Goal: Transaction & Acquisition: Purchase product/service

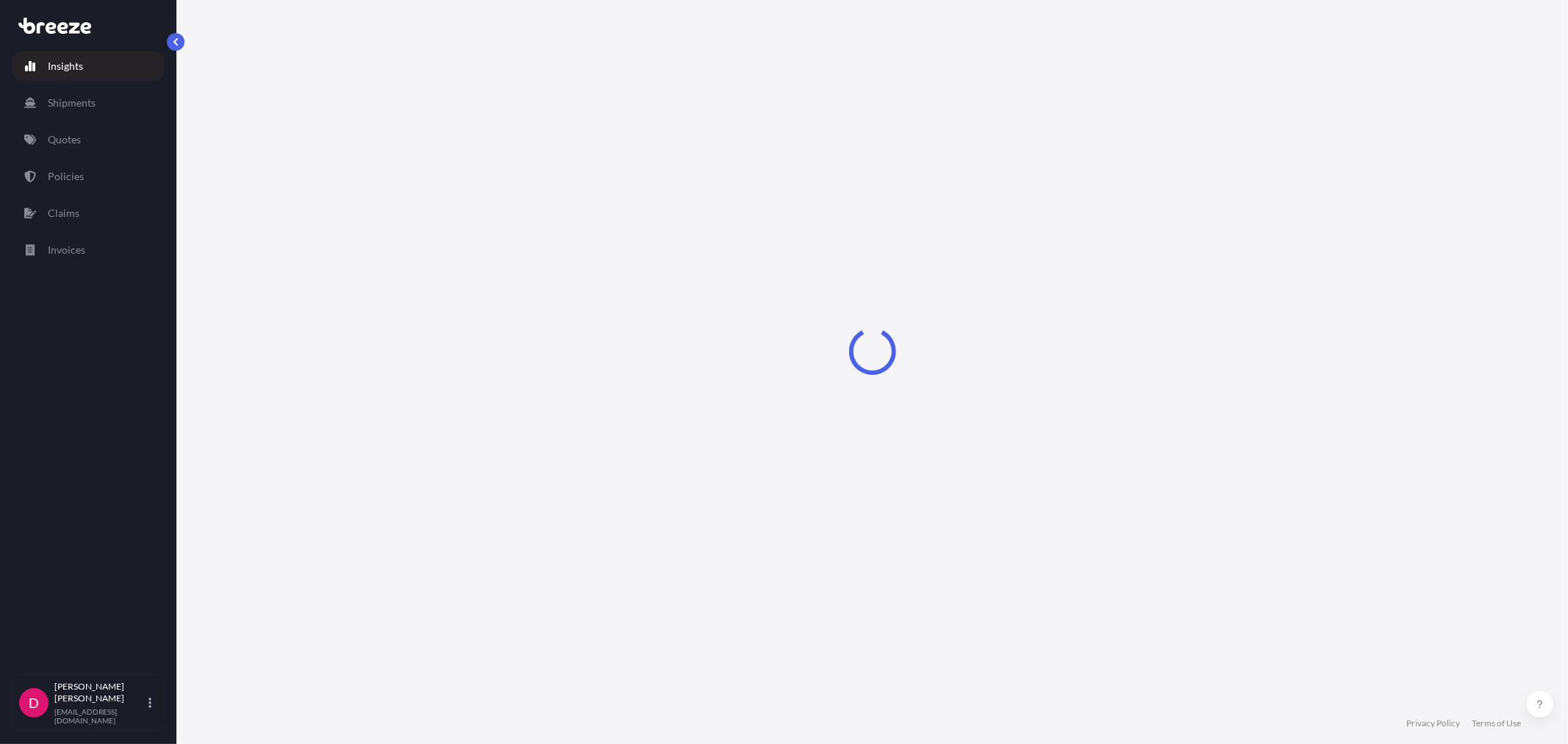
select select "2025"
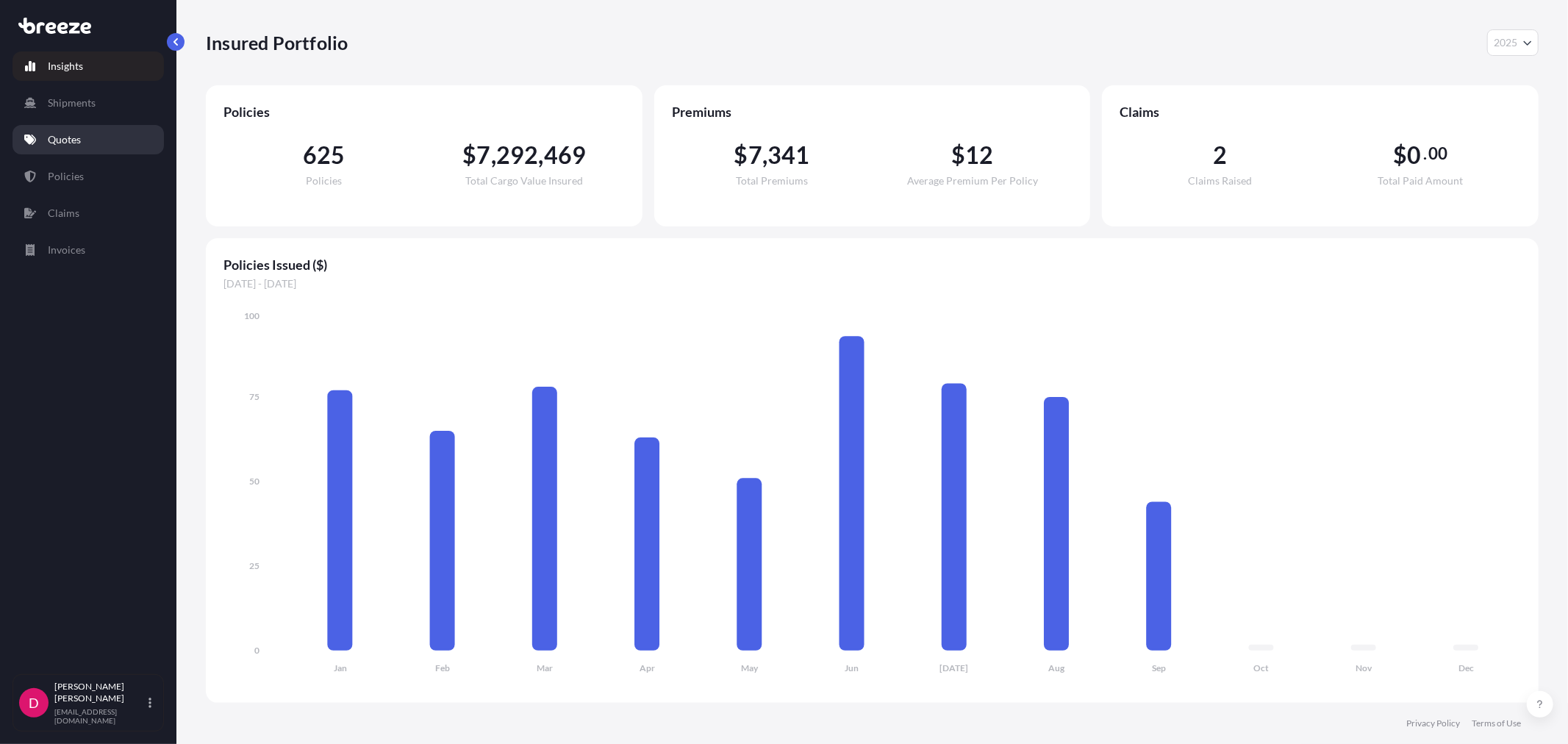
click at [68, 138] on p "Quotes" at bounding box center [64, 139] width 33 height 15
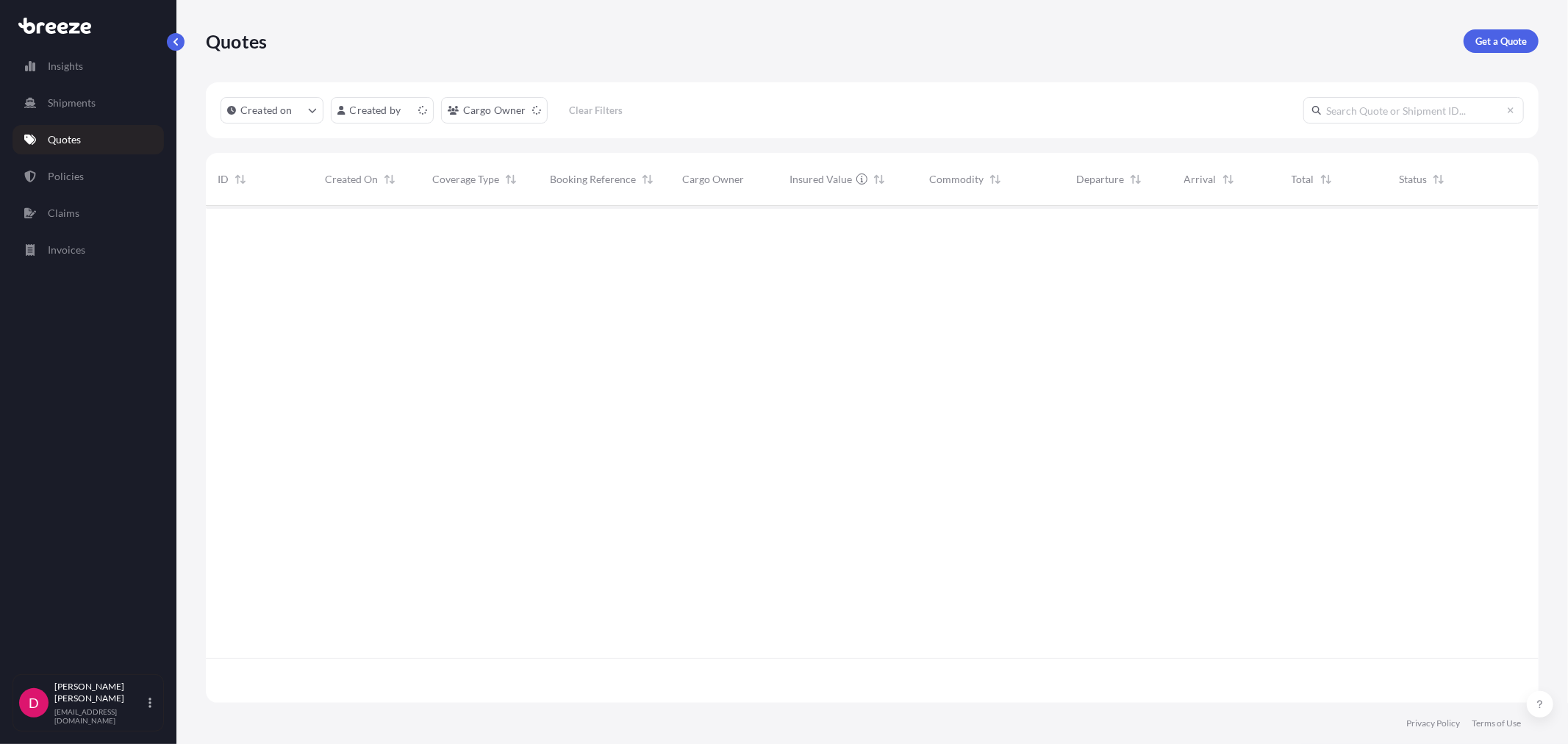
scroll to position [493, 1321]
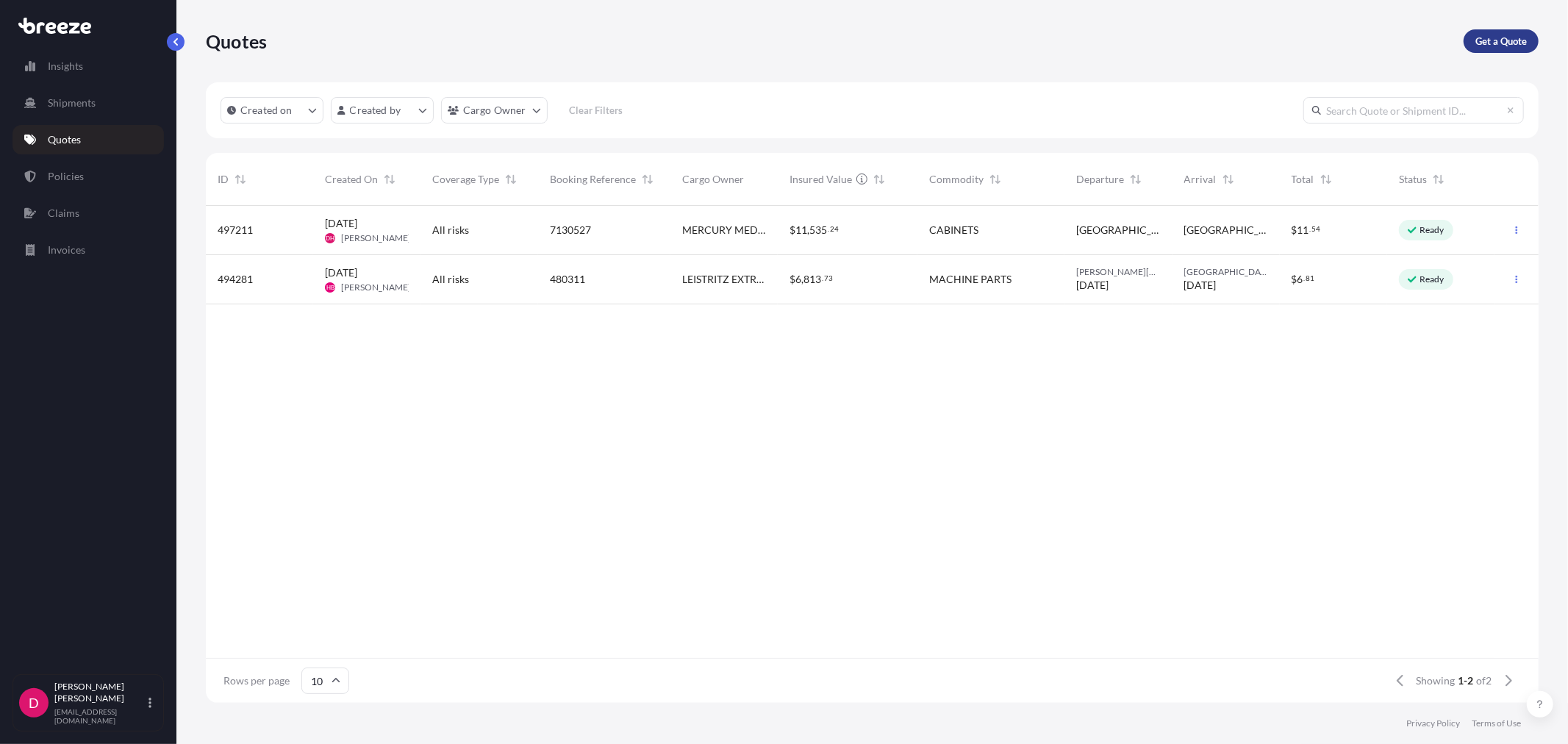
click at [1500, 46] on p "Get a Quote" at bounding box center [1501, 41] width 51 height 15
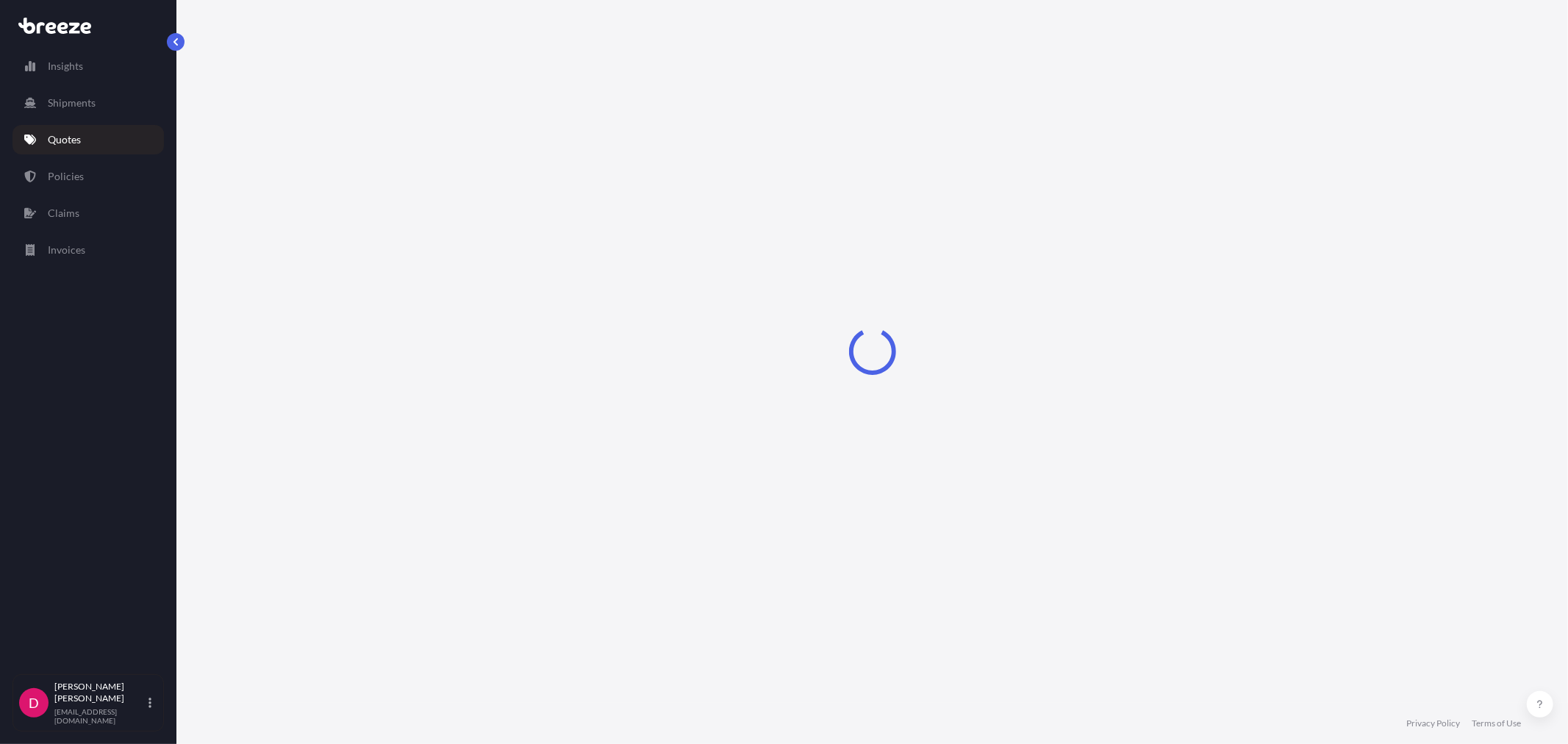
select select "Sea"
select select "1"
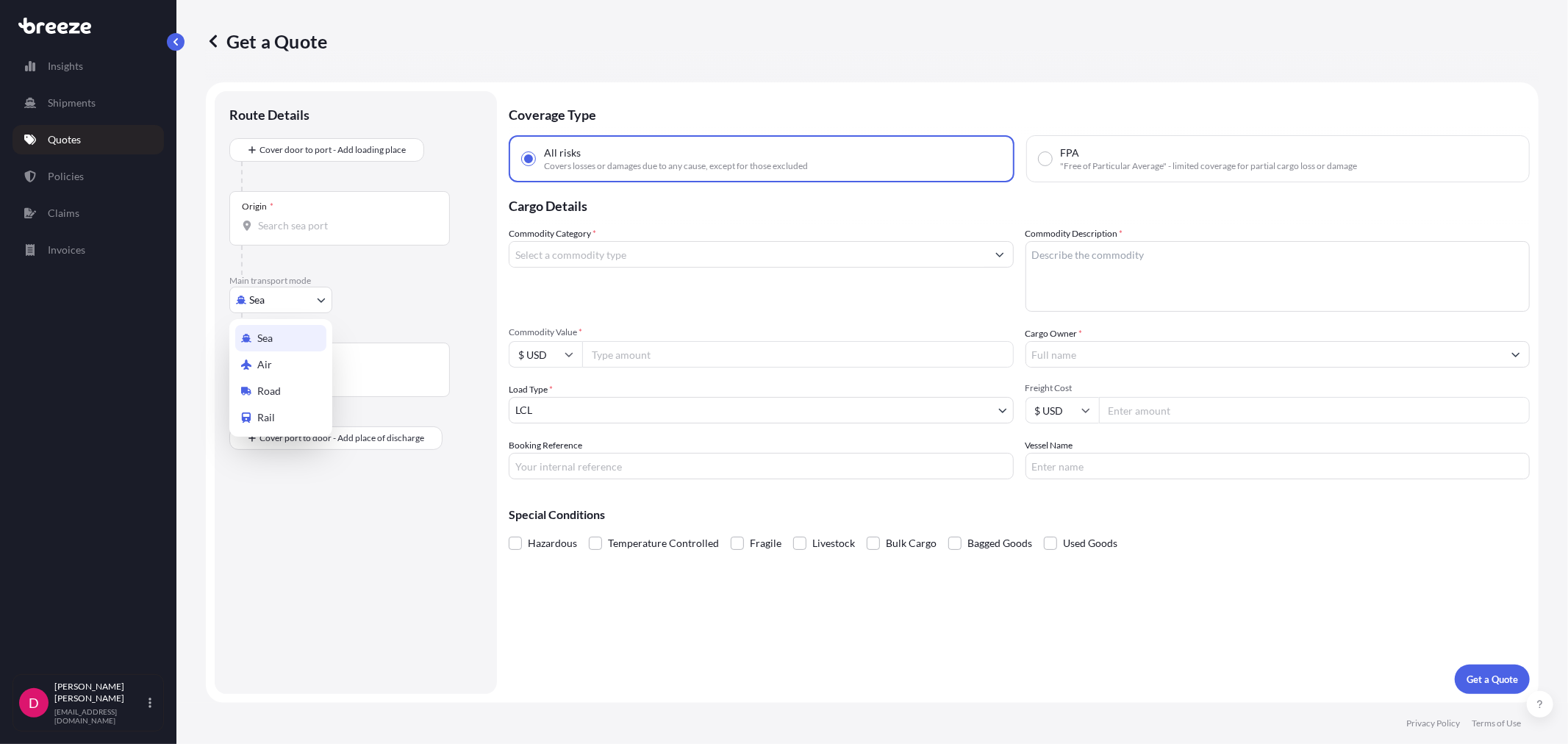
click at [288, 306] on body "Insights Shipments Quotes Policies Claims Invoices D [PERSON_NAME] [EMAIL_ADDRE…" at bounding box center [784, 372] width 1568 height 744
click at [306, 390] on div "Road" at bounding box center [280, 391] width 91 height 27
select select "Road"
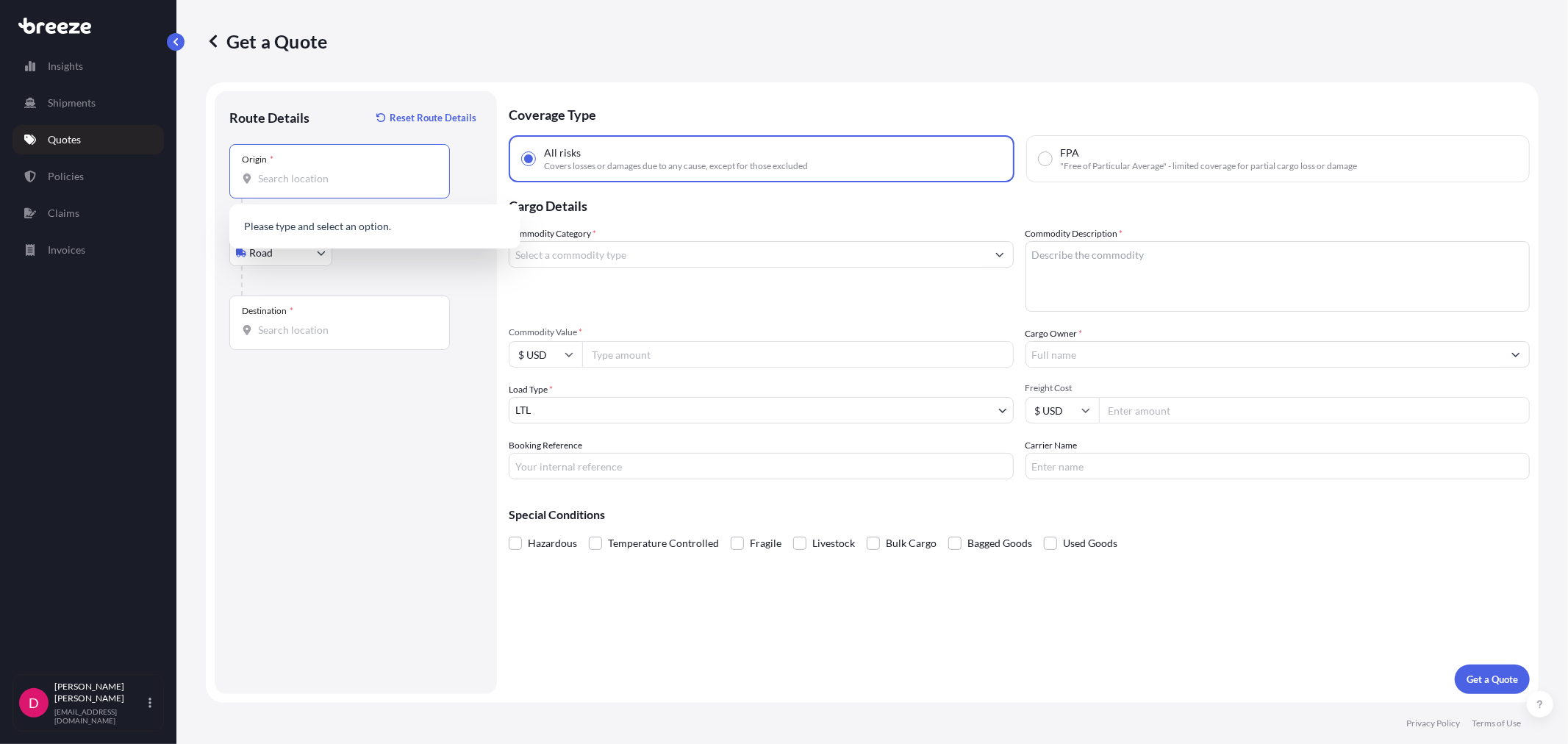
click at [298, 179] on input "Origin *" at bounding box center [345, 178] width 174 height 15
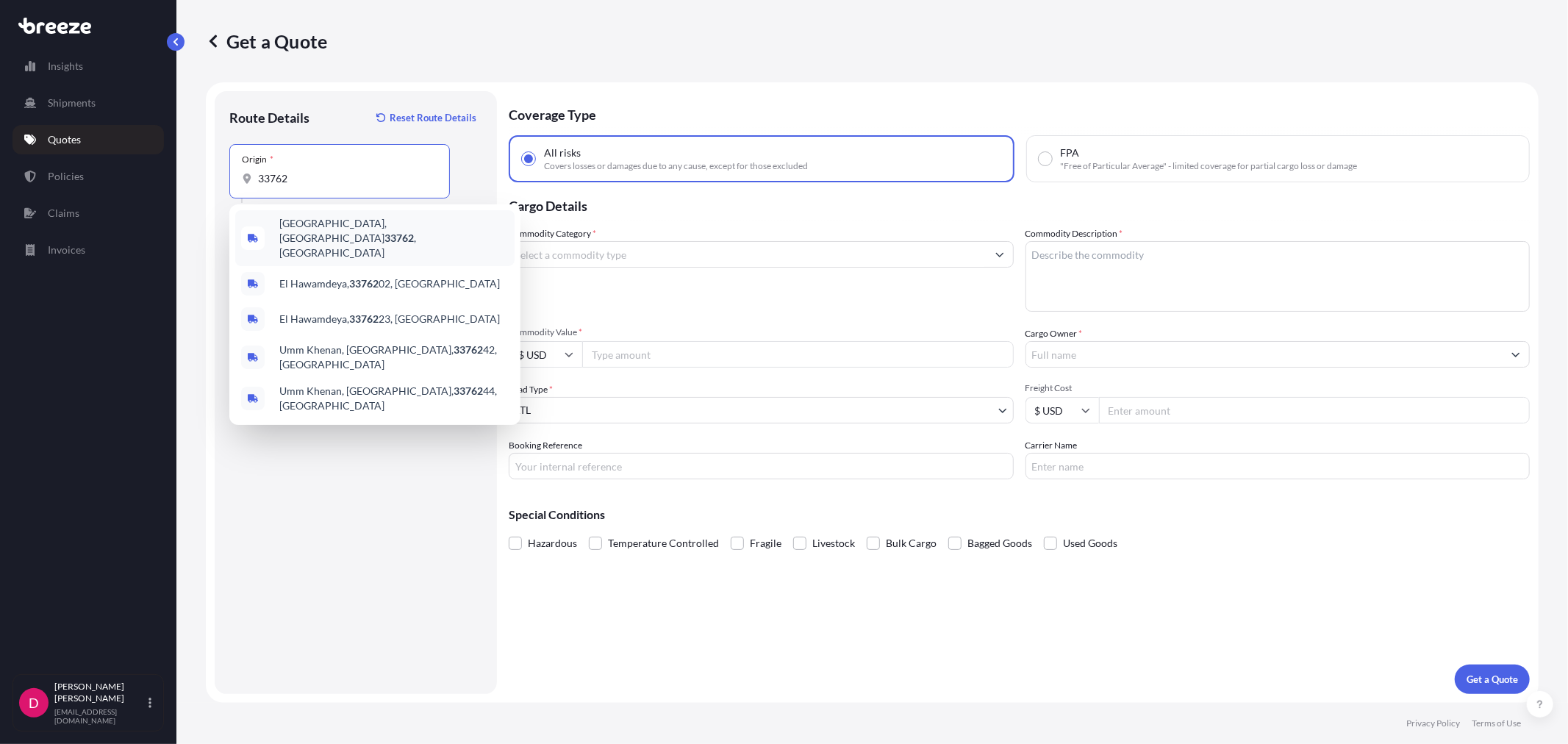
click at [313, 222] on span "[GEOGRAPHIC_DATA] , [GEOGRAPHIC_DATA]" at bounding box center [394, 239] width 230 height 44
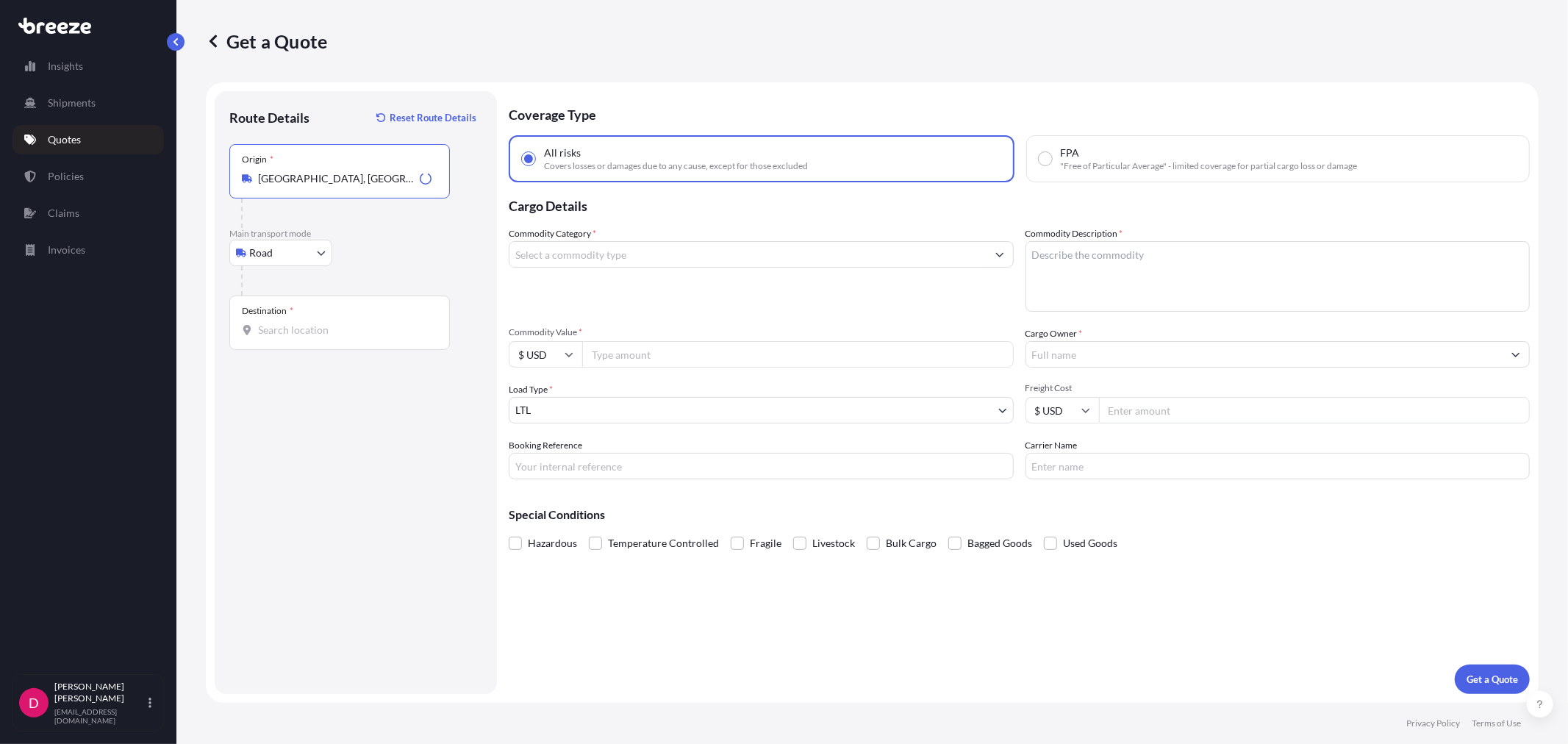
type input "[GEOGRAPHIC_DATA], [GEOGRAPHIC_DATA]"
click at [282, 333] on input "Destination *" at bounding box center [345, 330] width 174 height 15
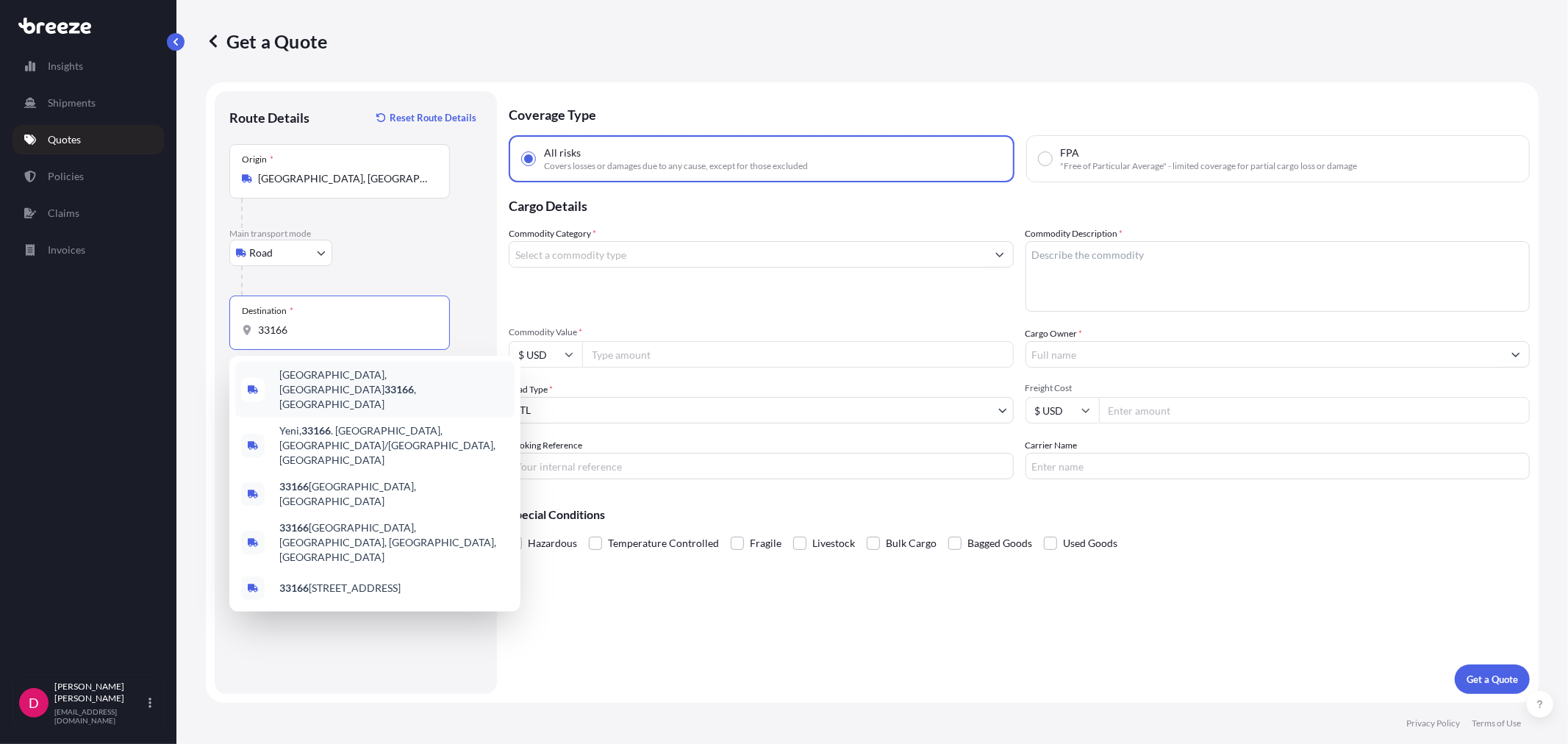
click at [303, 376] on span "[GEOGRAPHIC_DATA] , [GEOGRAPHIC_DATA]" at bounding box center [394, 389] width 230 height 44
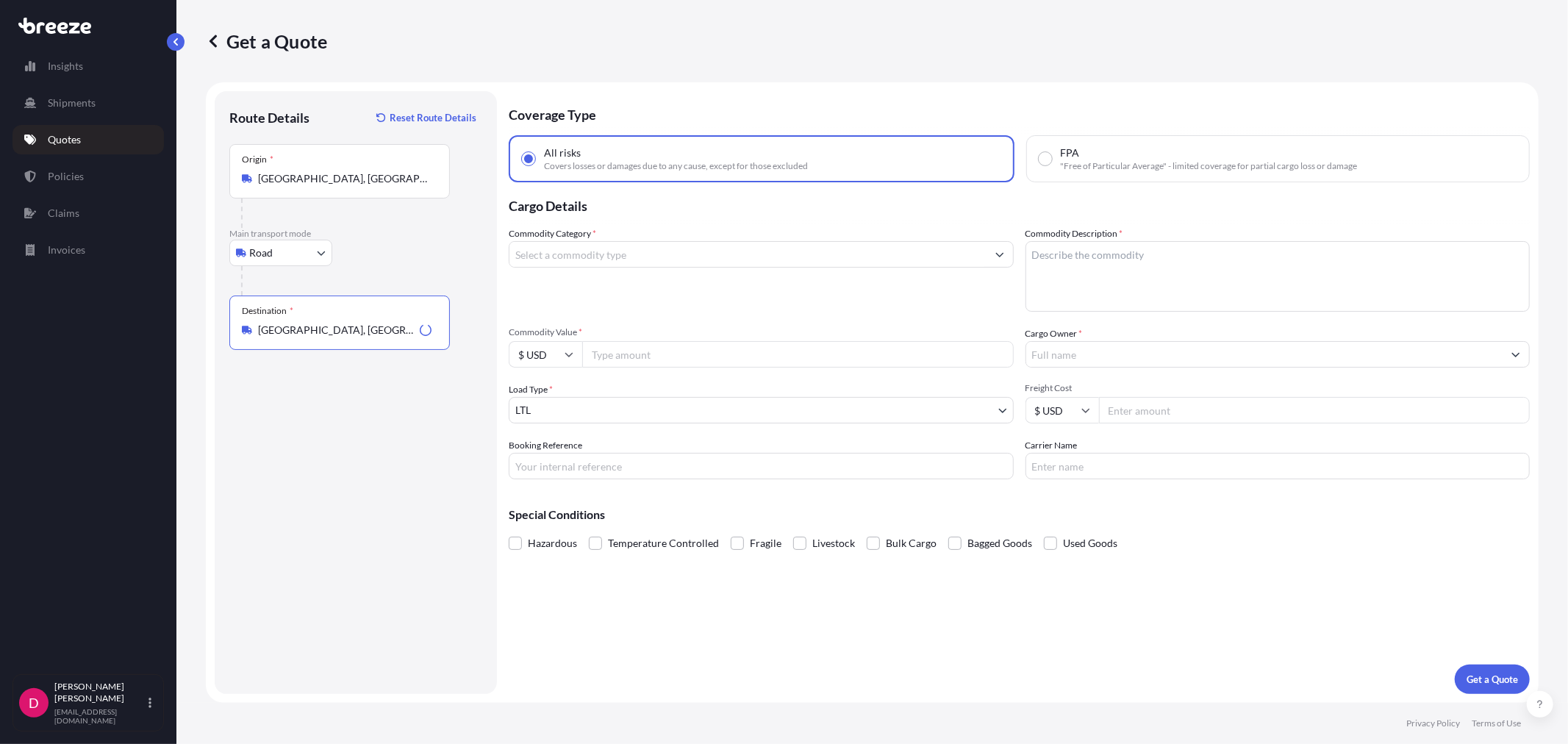
type input "[GEOGRAPHIC_DATA], [GEOGRAPHIC_DATA]"
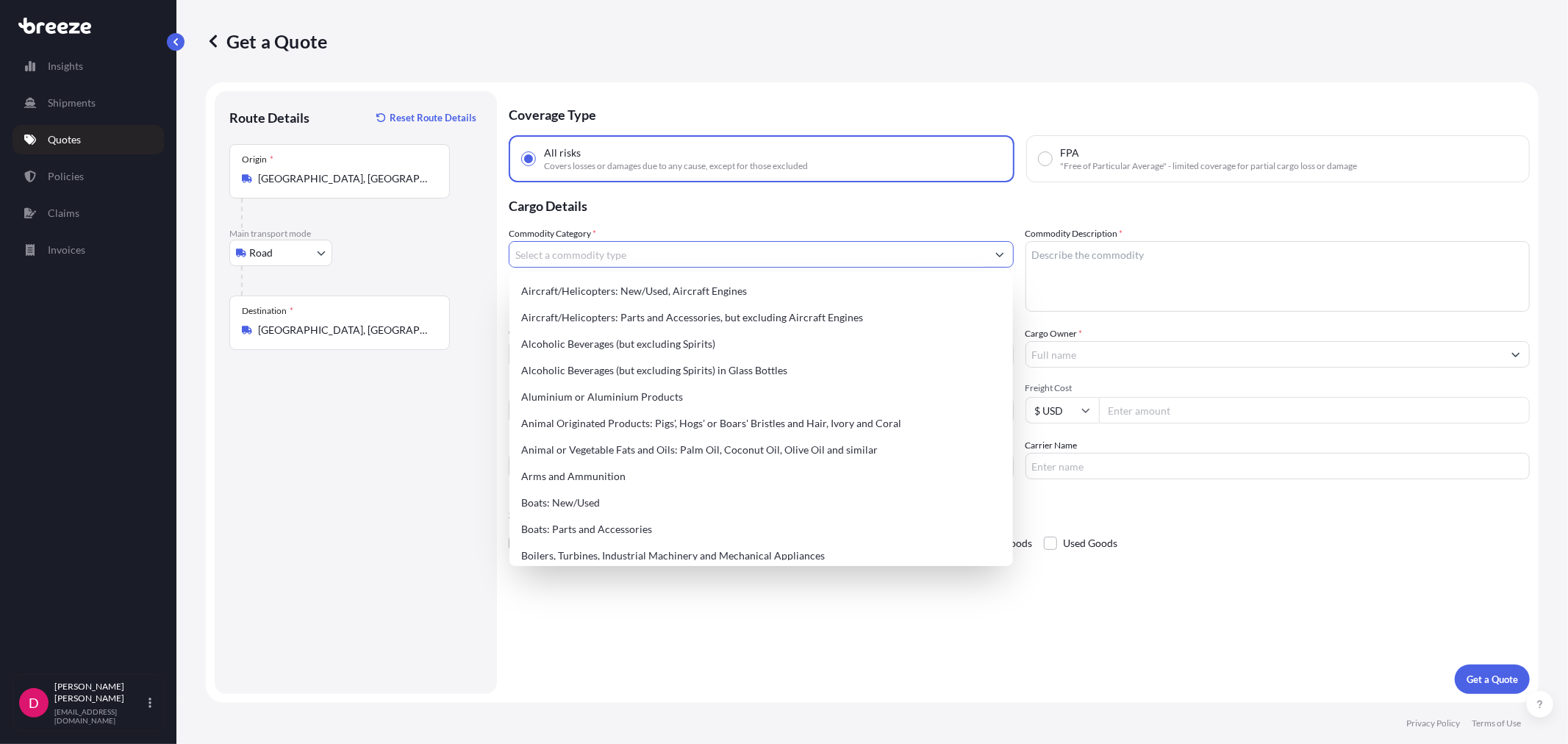
click at [595, 255] on input "Commodity Category *" at bounding box center [748, 255] width 477 height 27
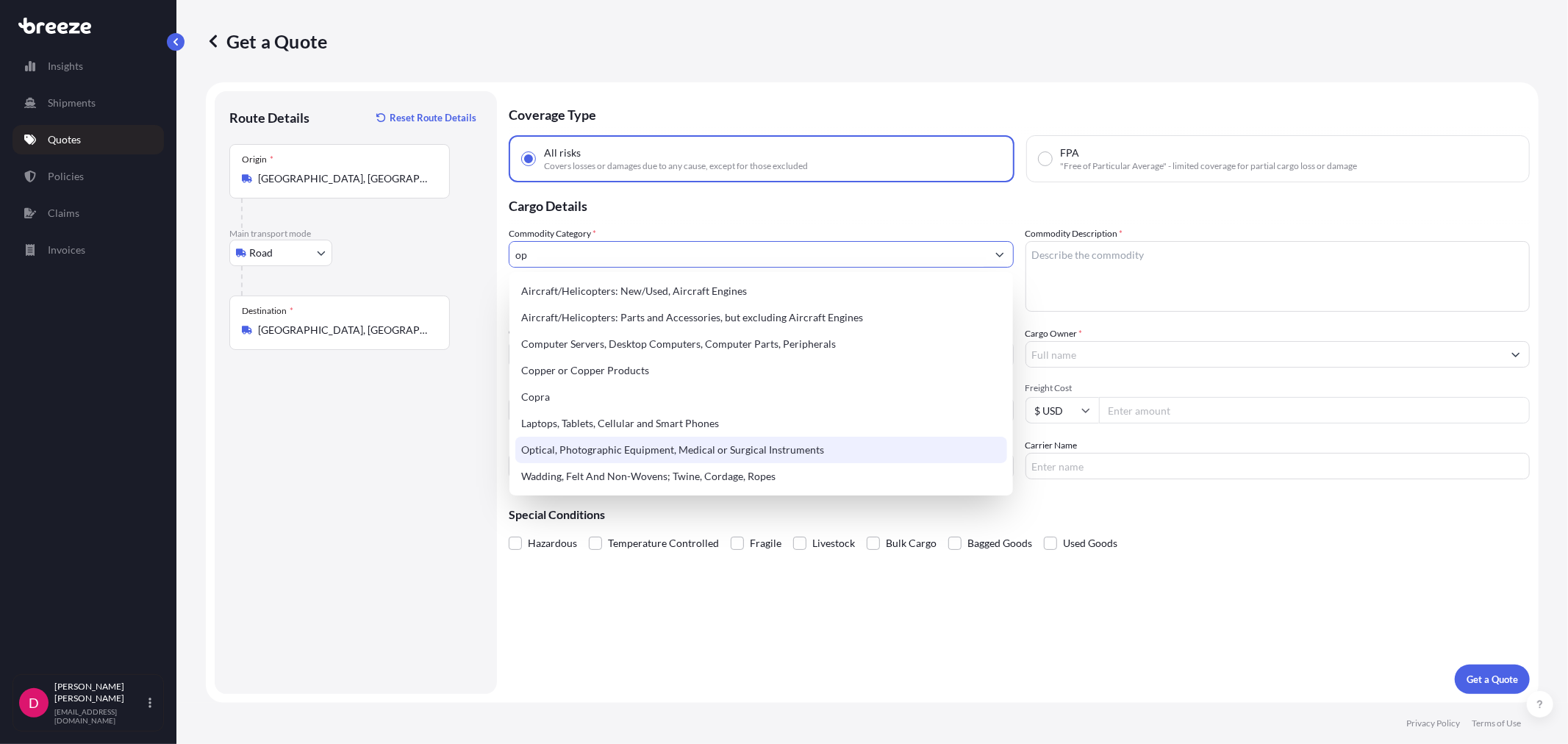
click at [726, 453] on div "Optical, Photographic Equipment, Medical or Surgical Instruments" at bounding box center [761, 450] width 491 height 27
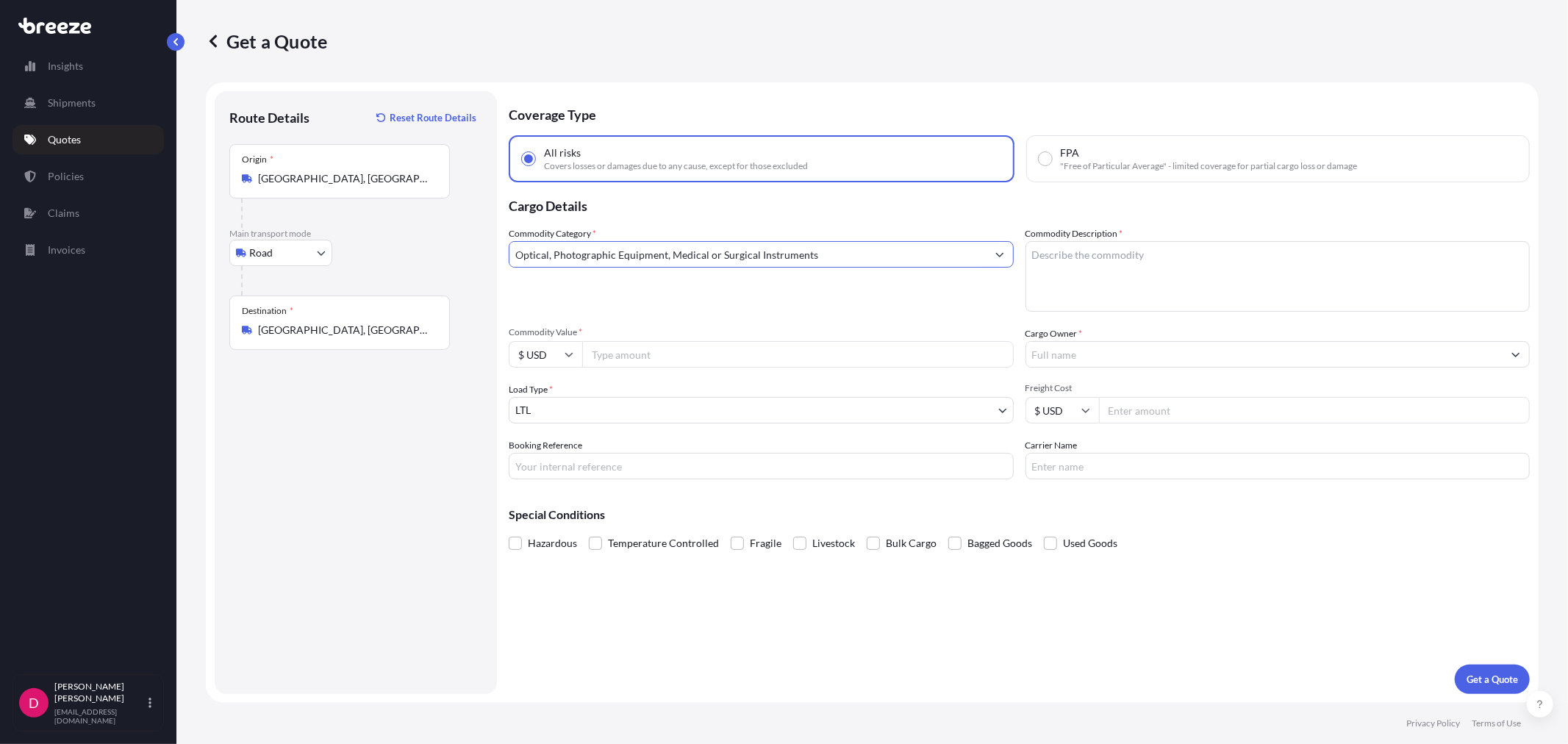
type input "Optical, Photographic Equipment, Medical or Surgical Instruments"
click at [1118, 265] on textarea "Commodity Description *" at bounding box center [1277, 277] width 505 height 71
type textarea "MEDICAL DEVICES"
click at [731, 349] on input "Commodity Value *" at bounding box center [798, 355] width 432 height 27
paste input "15860.00"
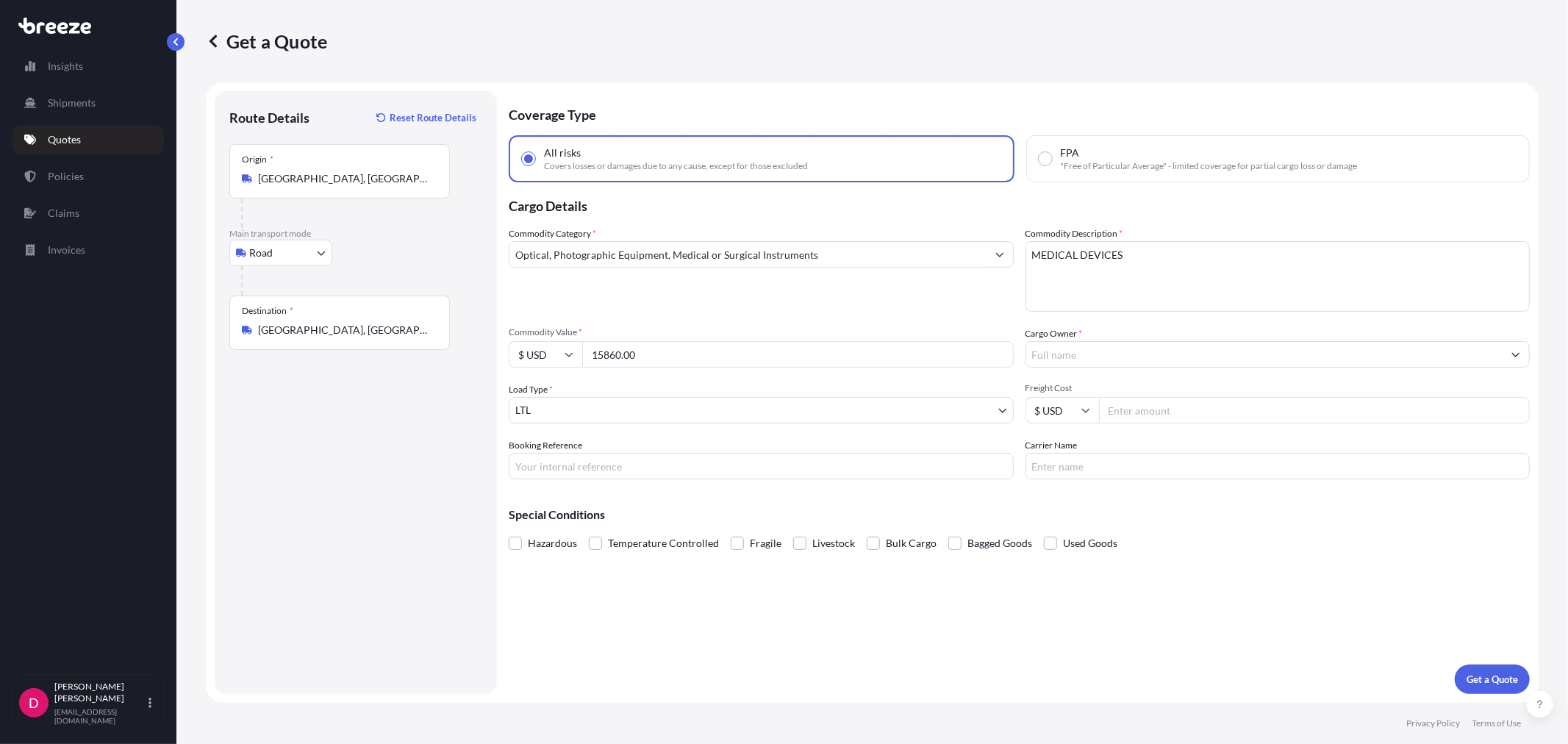
type input "15860.00"
click at [1084, 353] on input "Cargo Owner *" at bounding box center [1265, 355] width 477 height 27
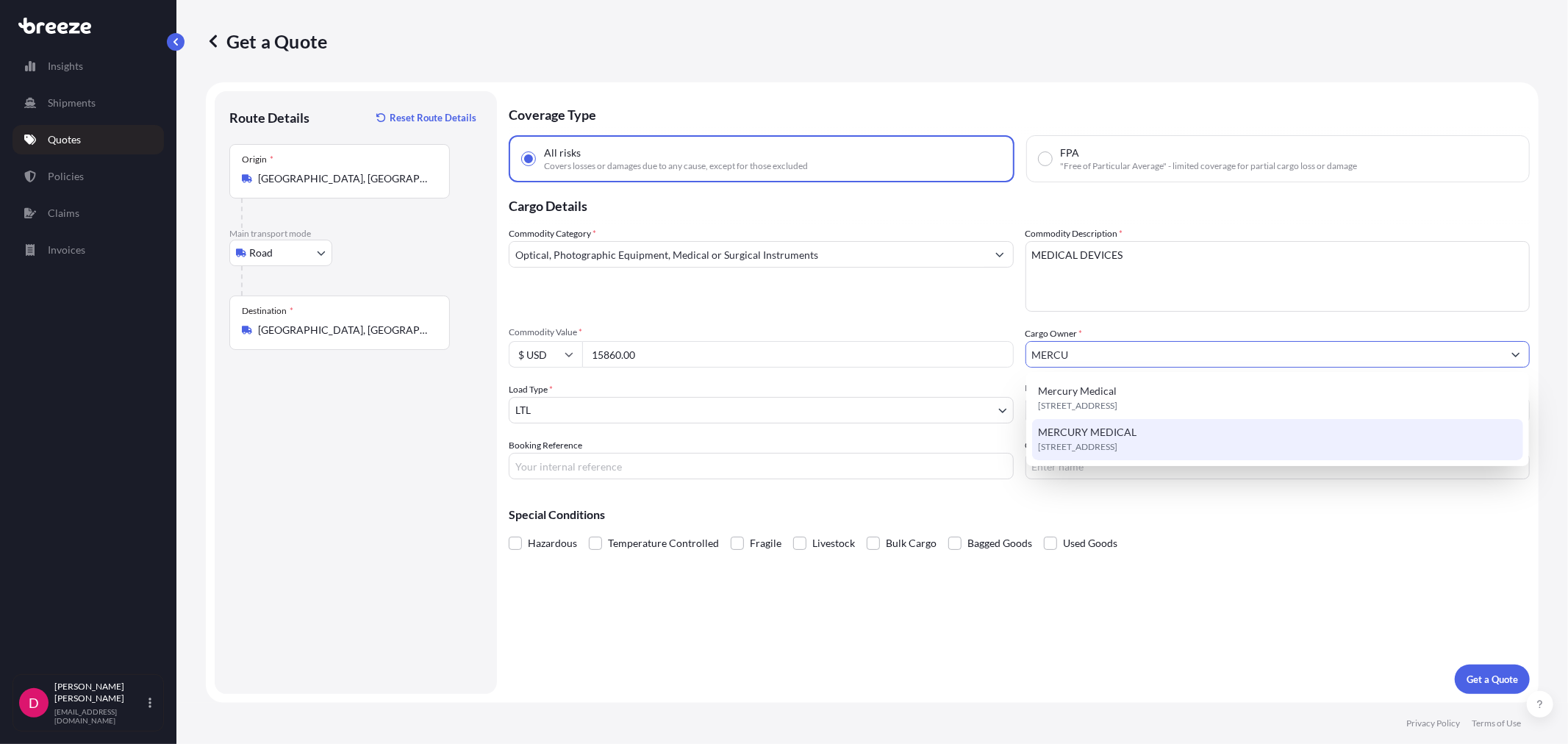
click at [1085, 445] on span "[STREET_ADDRESS]" at bounding box center [1078, 447] width 80 height 15
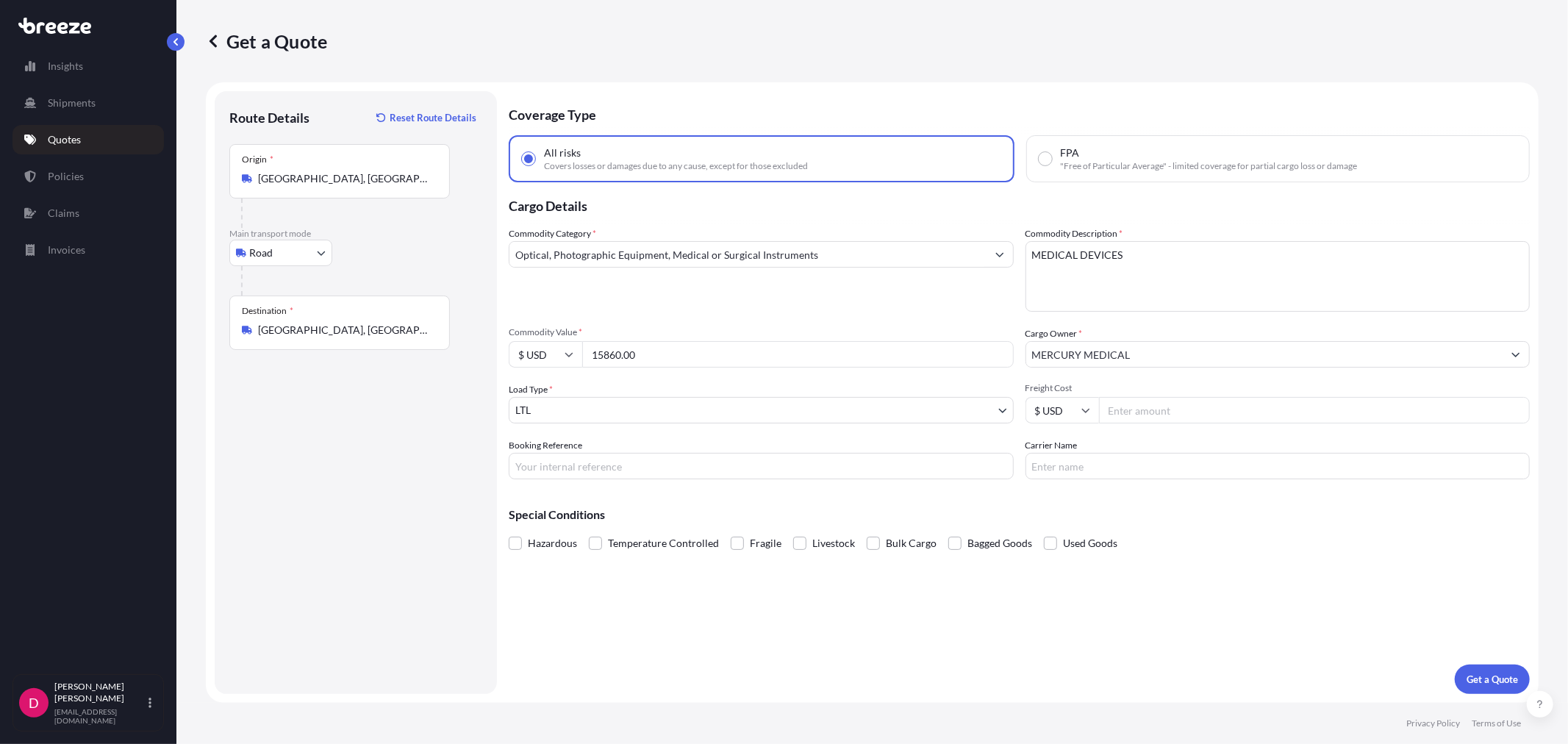
type input "Mercury Medical"
click at [1156, 408] on input "Freight Cost" at bounding box center [1314, 411] width 432 height 27
type input "404.70"
click at [650, 458] on input "Booking Reference" at bounding box center [761, 466] width 505 height 27
type input "485565"
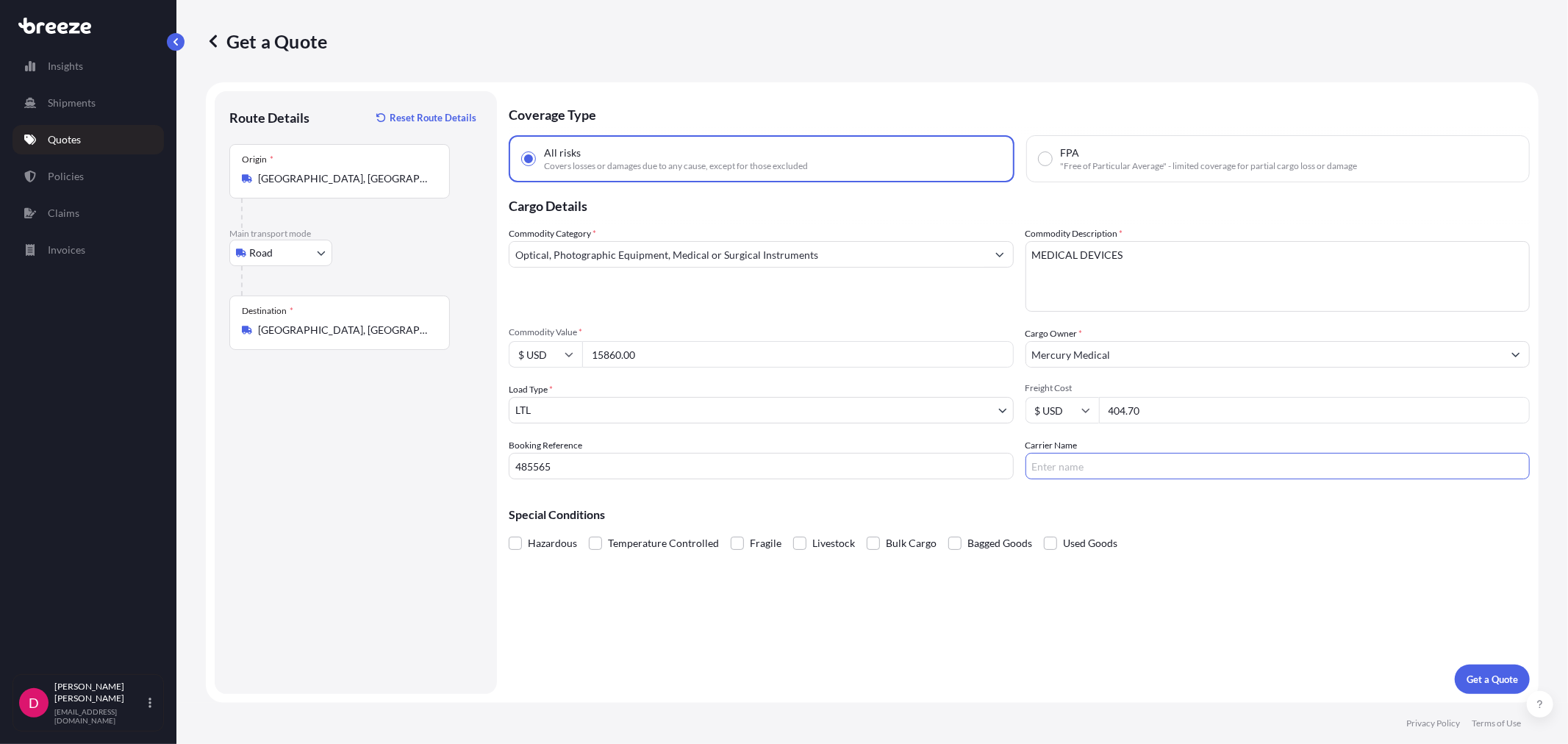
click at [1073, 473] on input "Carrier Name" at bounding box center [1277, 466] width 505 height 27
type input "SOUTHEASTERN"
click at [1498, 677] on p "Get a Quote" at bounding box center [1493, 679] width 51 height 15
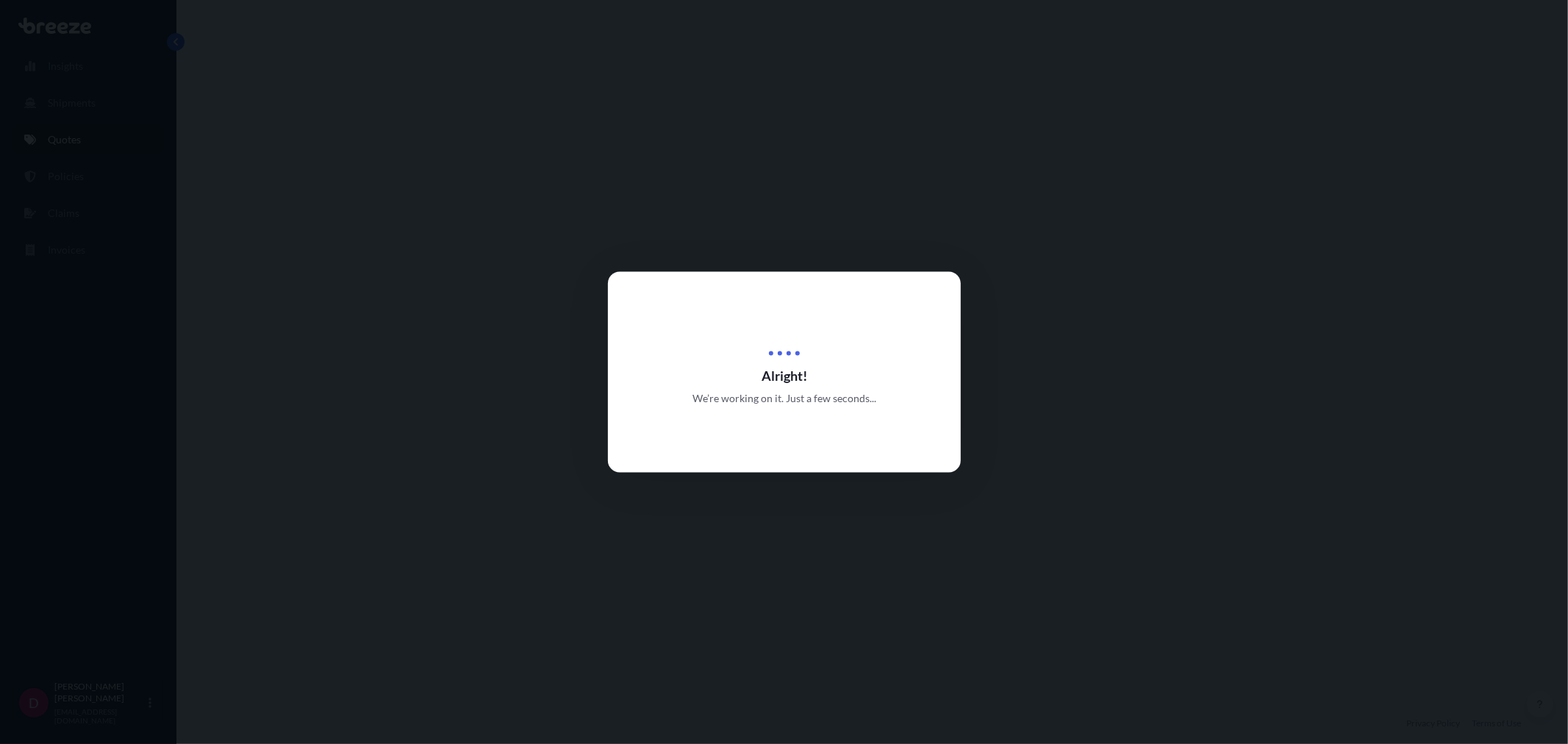
select select "Road"
select select "1"
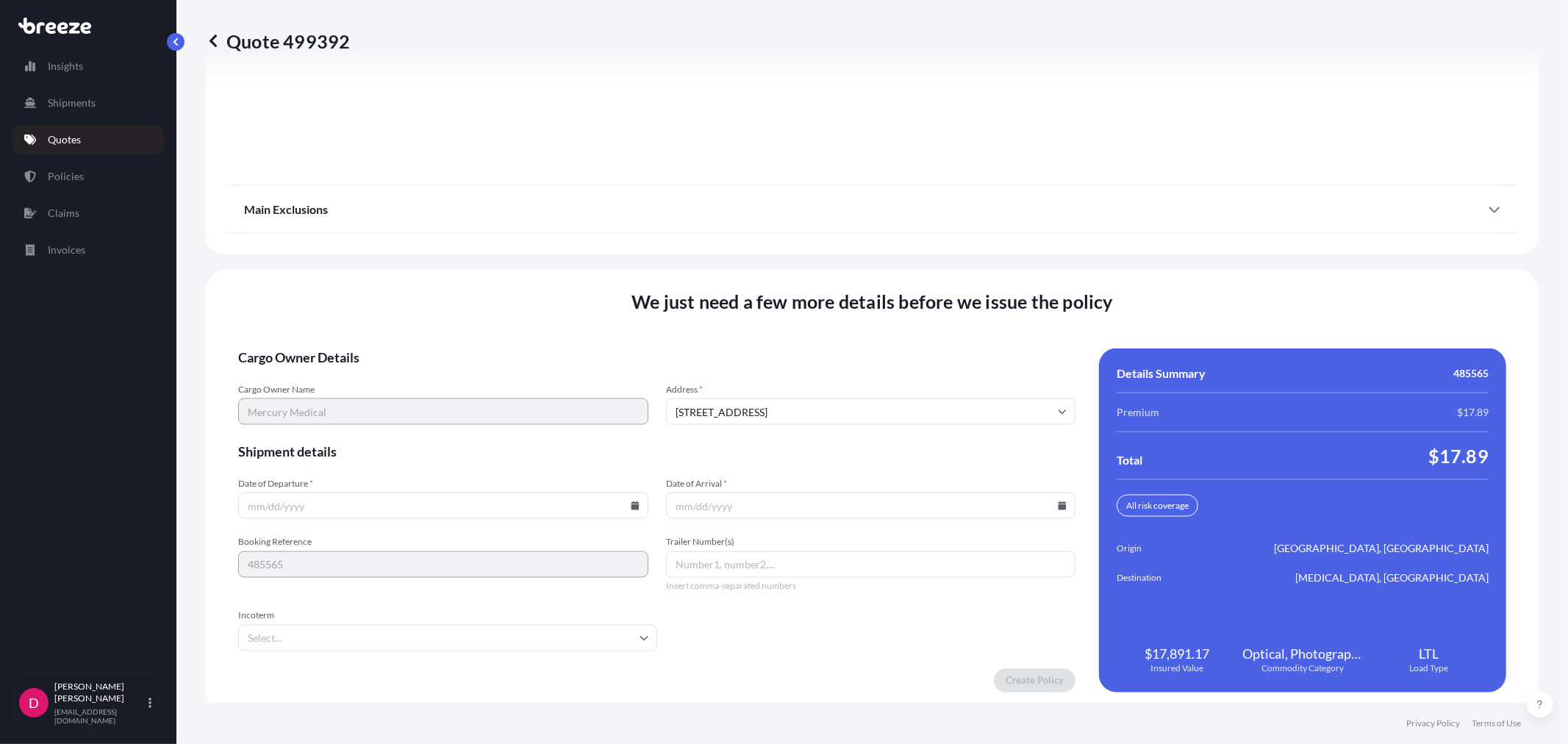
scroll to position [1820, 0]
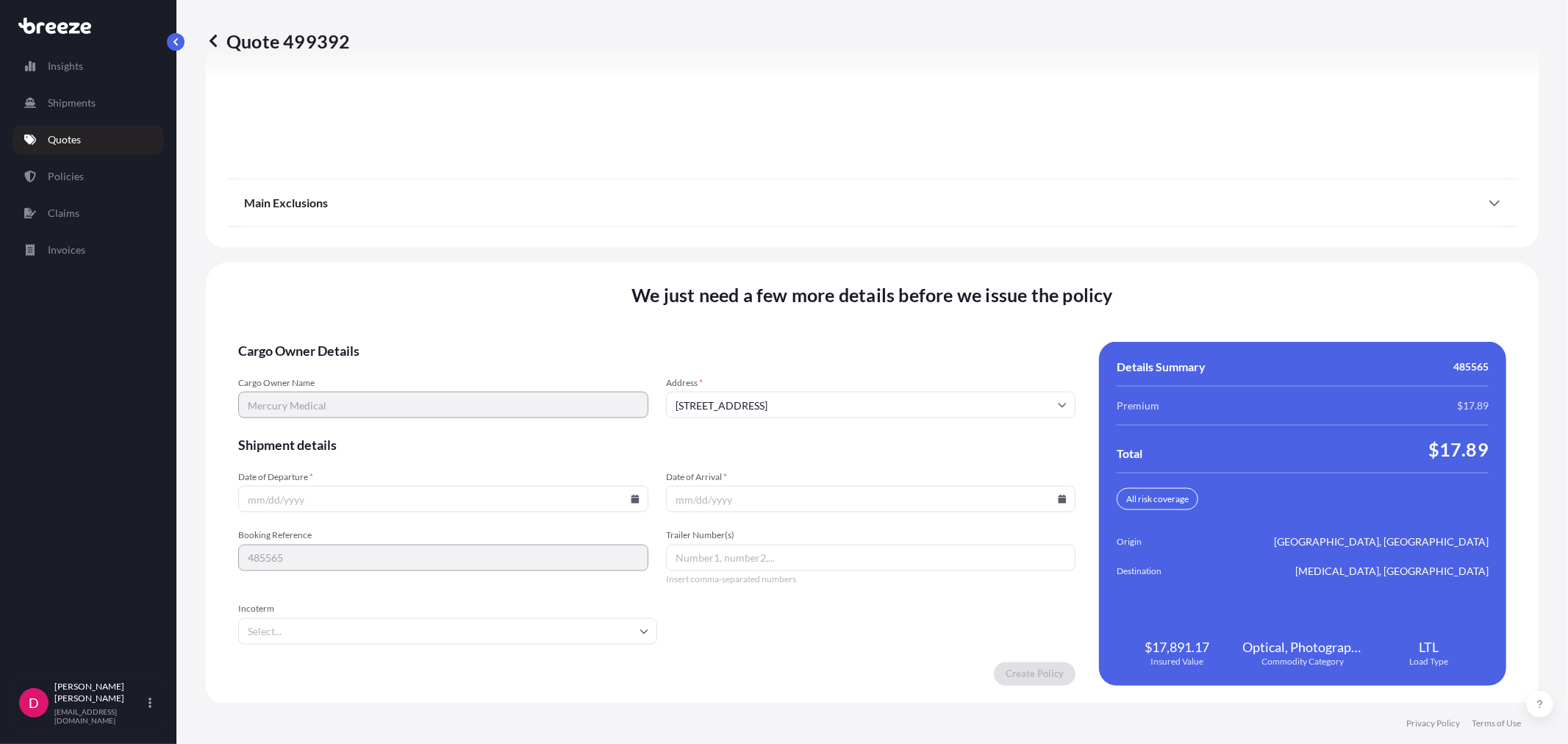
click at [634, 495] on icon at bounding box center [634, 499] width 8 height 9
click at [449, 360] on button "18" at bounding box center [441, 364] width 24 height 24
type input "[DATE]"
click at [1059, 495] on icon at bounding box center [1062, 499] width 8 height 9
click at [766, 428] on button "29" at bounding box center [762, 420] width 24 height 24
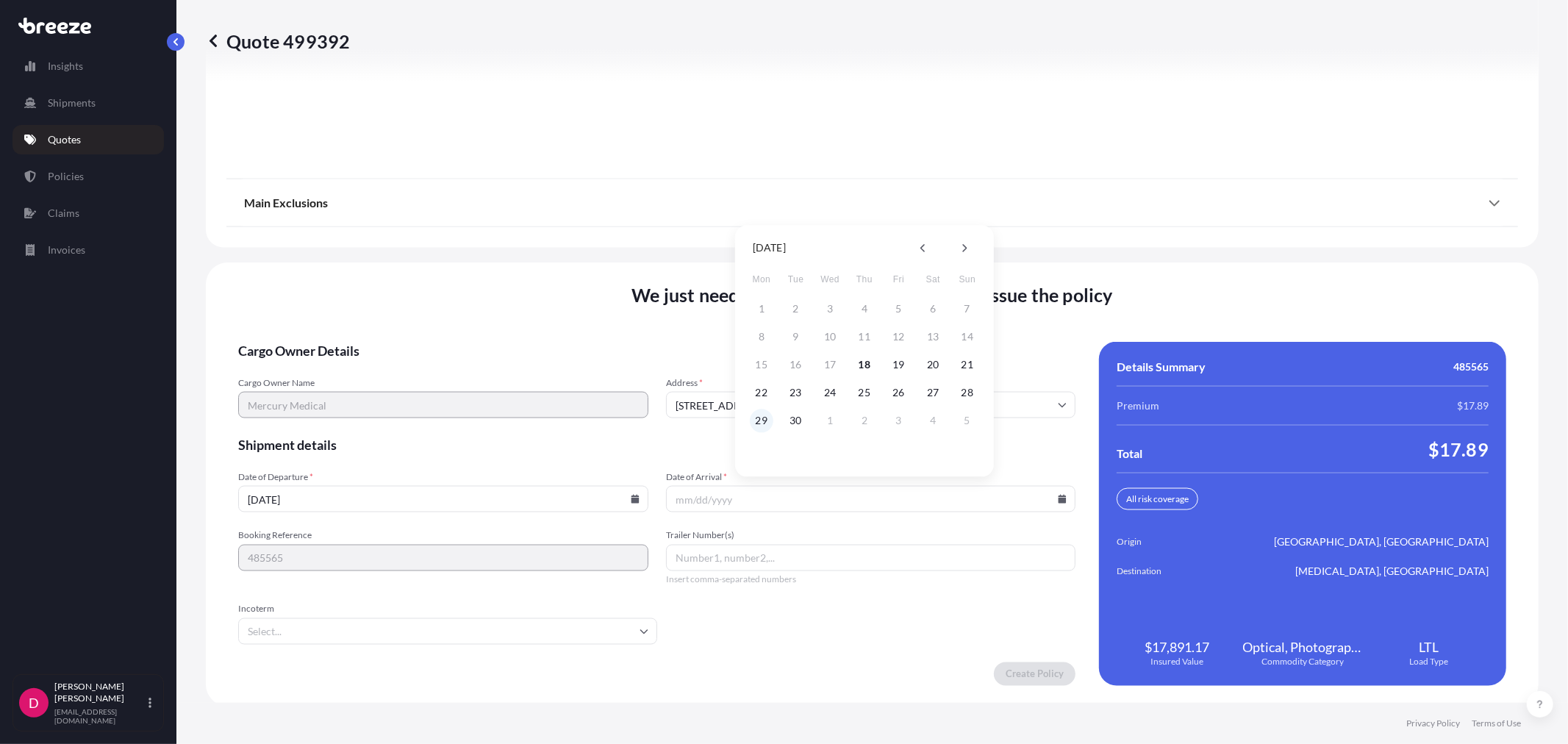
type input "[DATE]"
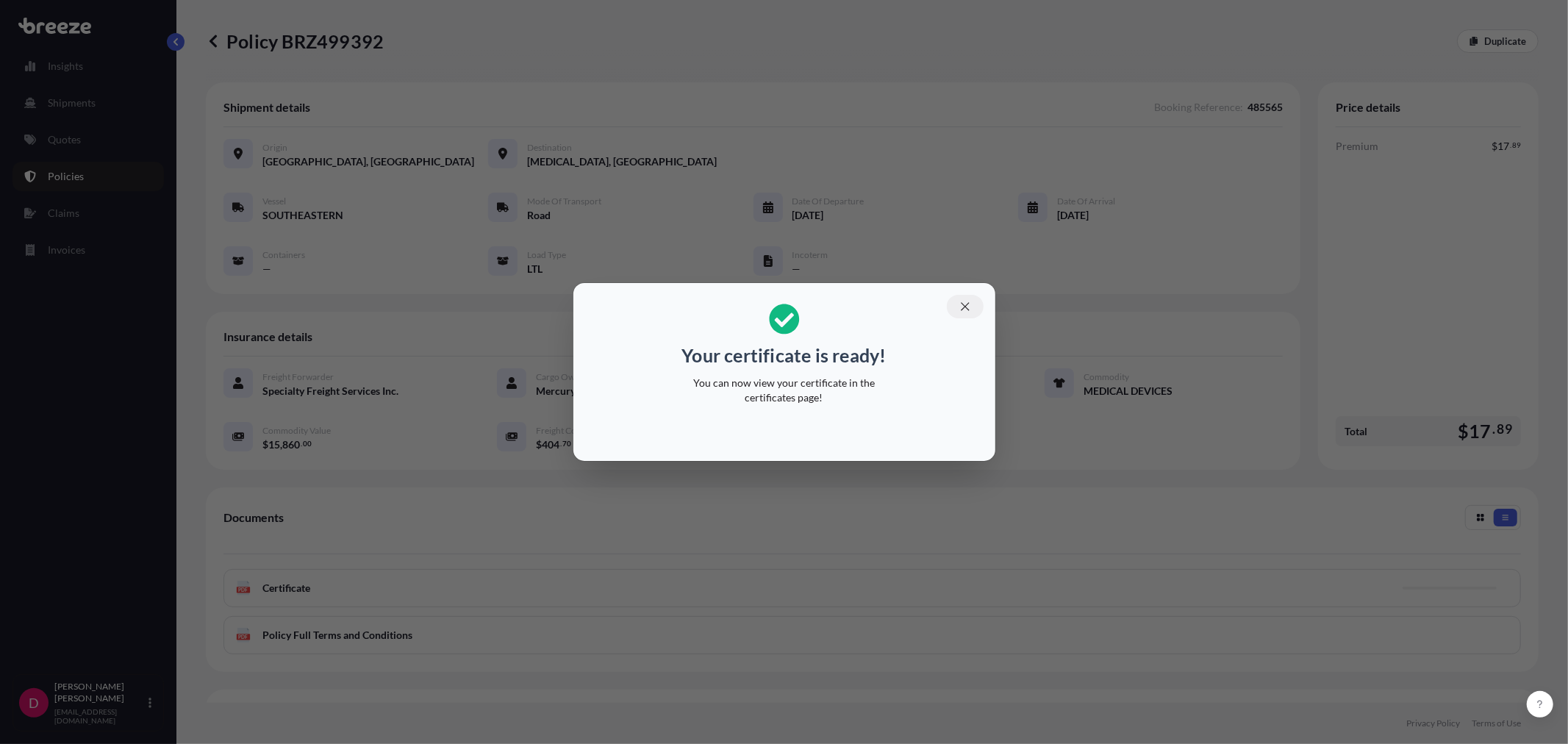
click at [959, 304] on icon "button" at bounding box center [965, 306] width 13 height 13
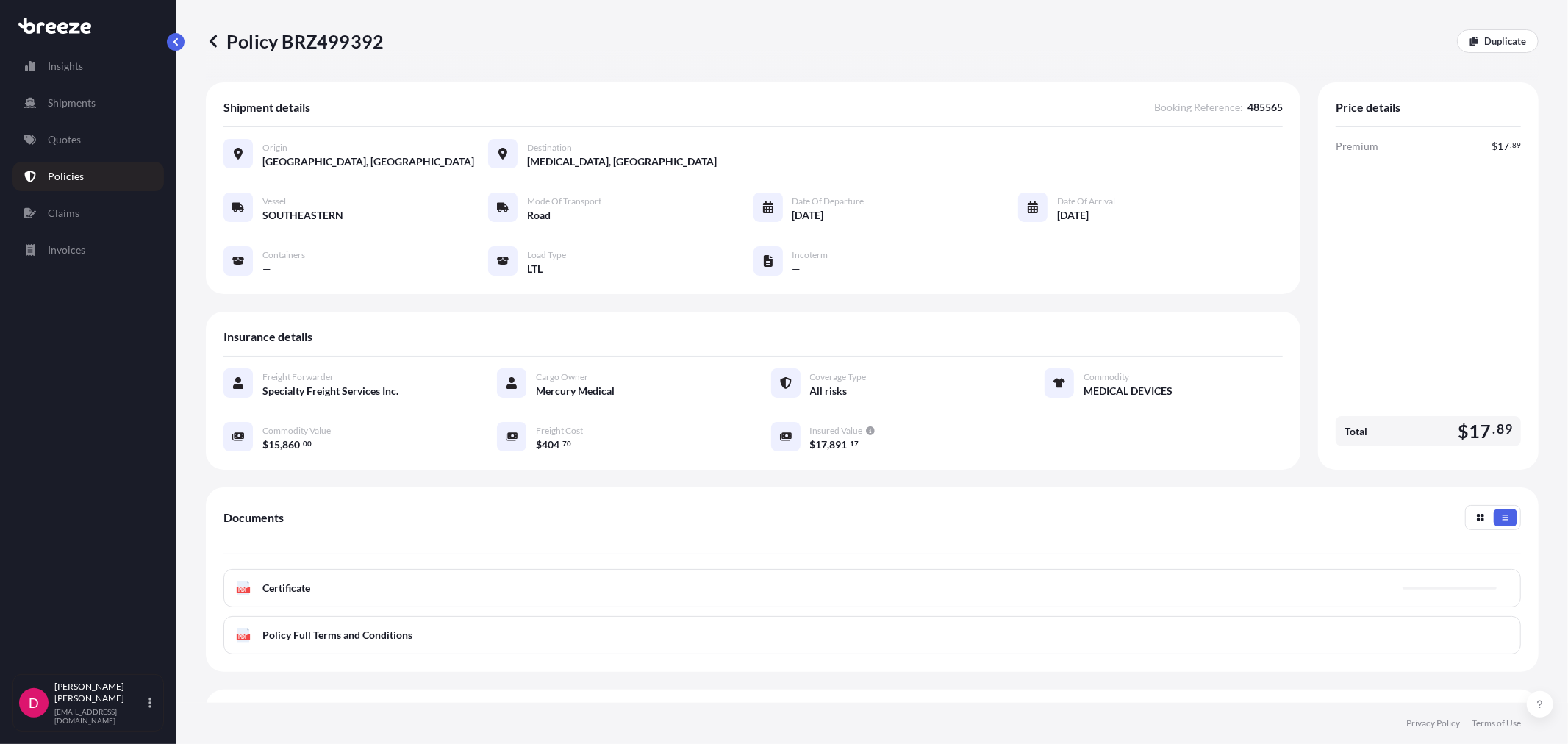
click at [336, 35] on p "Policy BRZ499392" at bounding box center [294, 41] width 178 height 24
click at [335, 35] on p "Policy BRZ499392" at bounding box center [294, 41] width 178 height 24
copy p "BRZ499392"
